Goal: Task Accomplishment & Management: Manage account settings

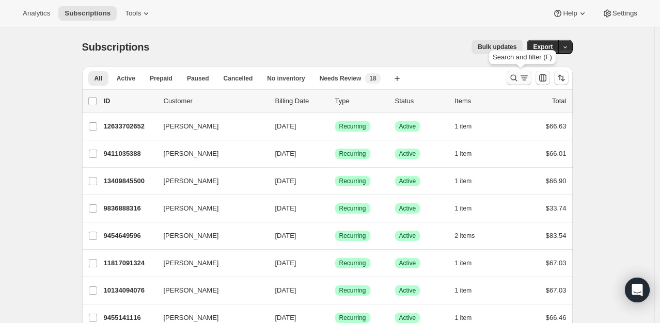
click at [519, 77] on icon "Search and filter results" at bounding box center [513, 78] width 10 height 10
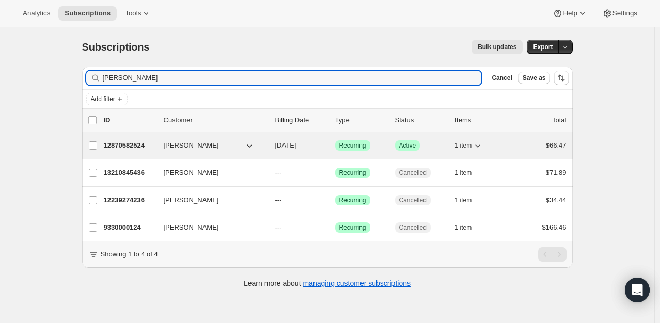
type input "[PERSON_NAME]"
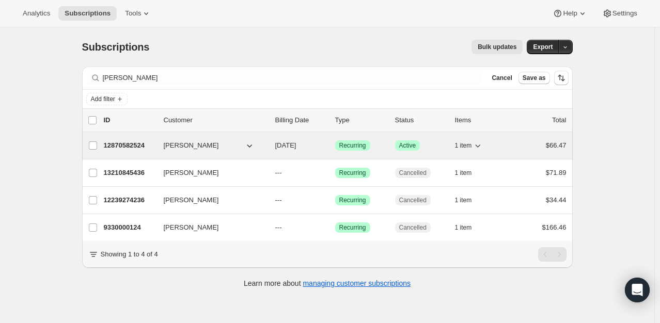
click at [124, 147] on p "12870582524" at bounding box center [130, 145] width 52 height 10
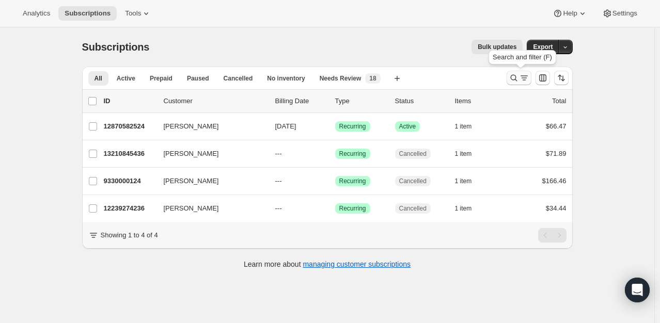
click at [519, 81] on icon "Search and filter results" at bounding box center [513, 78] width 10 height 10
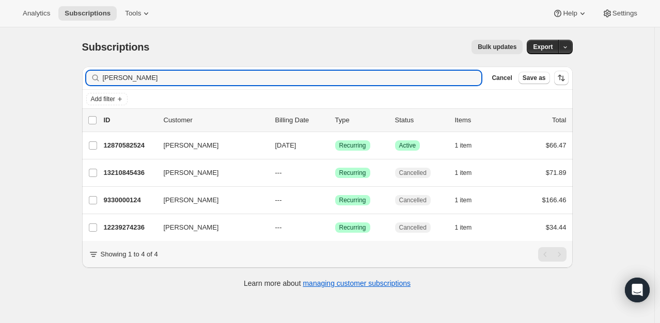
drag, startPoint x: 157, startPoint y: 75, endPoint x: 37, endPoint y: 76, distance: 119.8
click at [37, 76] on div "Subscriptions. This page is ready Subscriptions Bulk updates More actions Bulk …" at bounding box center [327, 188] width 654 height 323
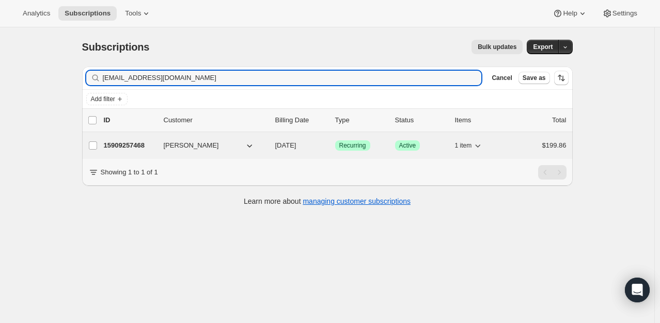
type input "[EMAIL_ADDRESS][DOMAIN_NAME]"
click at [127, 147] on p "15909257468" at bounding box center [130, 145] width 52 height 10
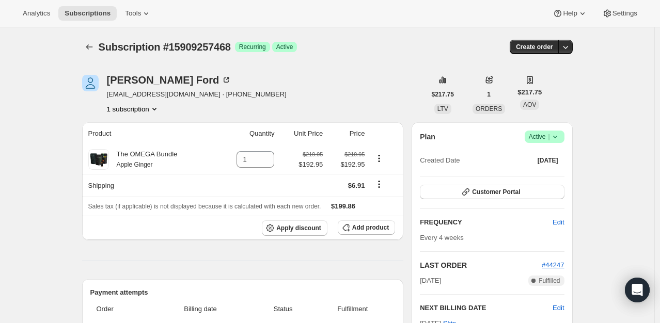
drag, startPoint x: 562, startPoint y: 137, endPoint x: 558, endPoint y: 141, distance: 5.8
click at [558, 137] on icon at bounding box center [555, 137] width 10 height 10
click at [551, 171] on span "Cancel subscription" at bounding box center [547, 174] width 58 height 8
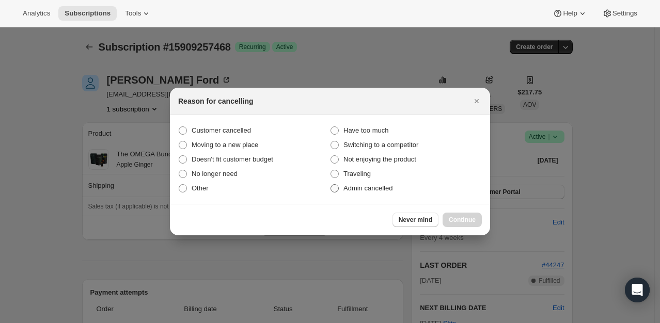
drag, startPoint x: 255, startPoint y: 125, endPoint x: 452, endPoint y: 191, distance: 207.5
click at [257, 125] on label "Customer cancelled" at bounding box center [254, 130] width 152 height 14
click at [179, 126] on input "Customer cancelled" at bounding box center [179, 126] width 1 height 1
radio input "true"
click at [460, 225] on button "Continue" at bounding box center [461, 220] width 39 height 14
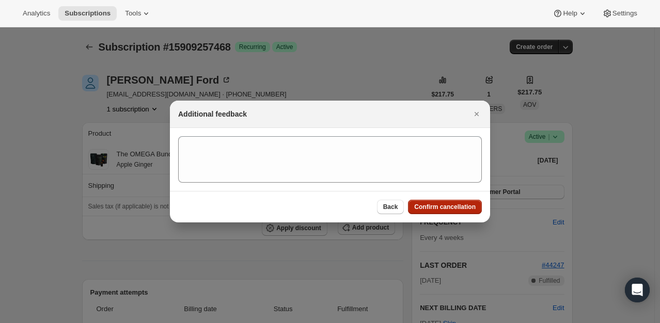
click at [426, 206] on span "Confirm cancellation" at bounding box center [444, 207] width 61 height 8
